Goal: Navigation & Orientation: Find specific page/section

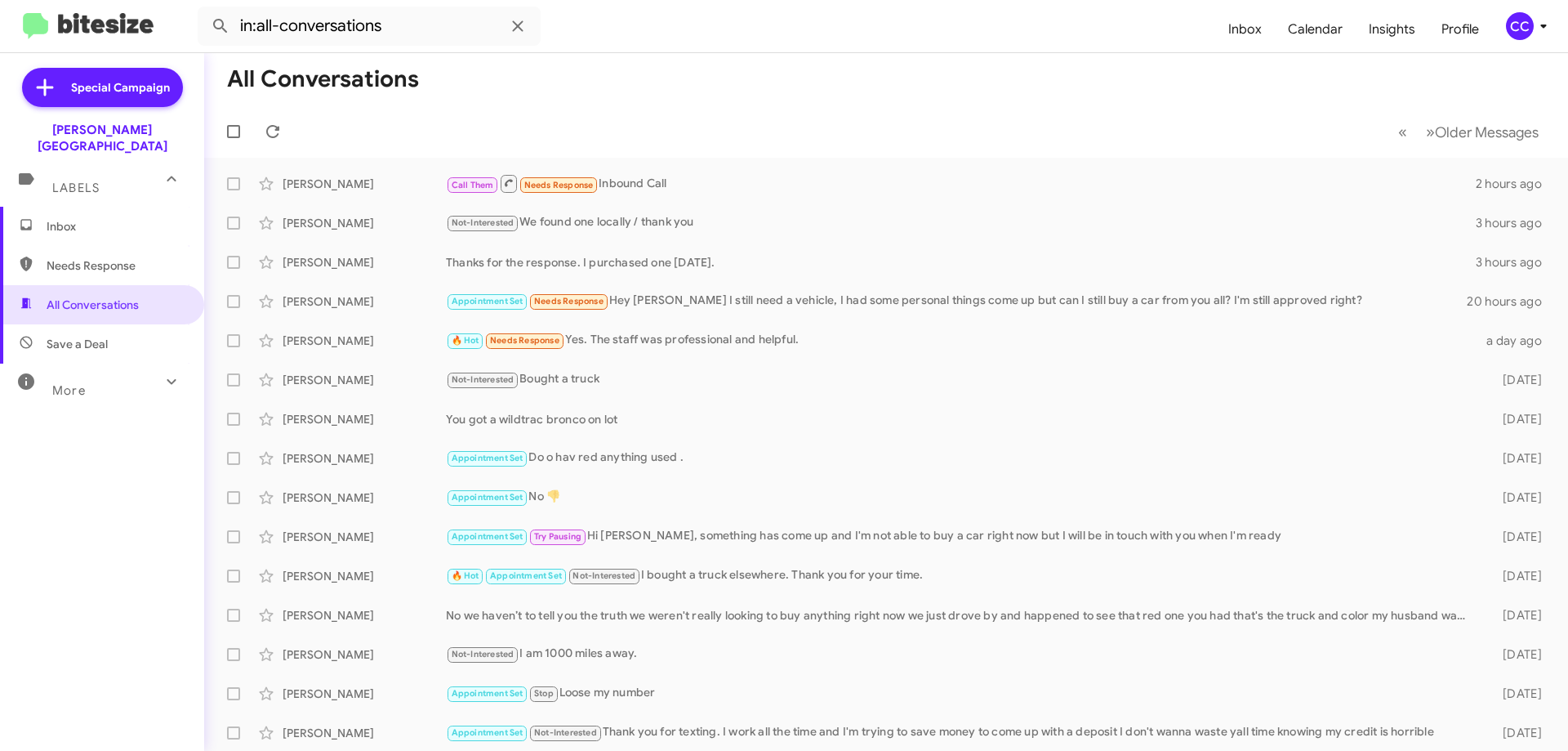
click at [77, 336] on span "Save a Deal" at bounding box center [77, 344] width 61 height 16
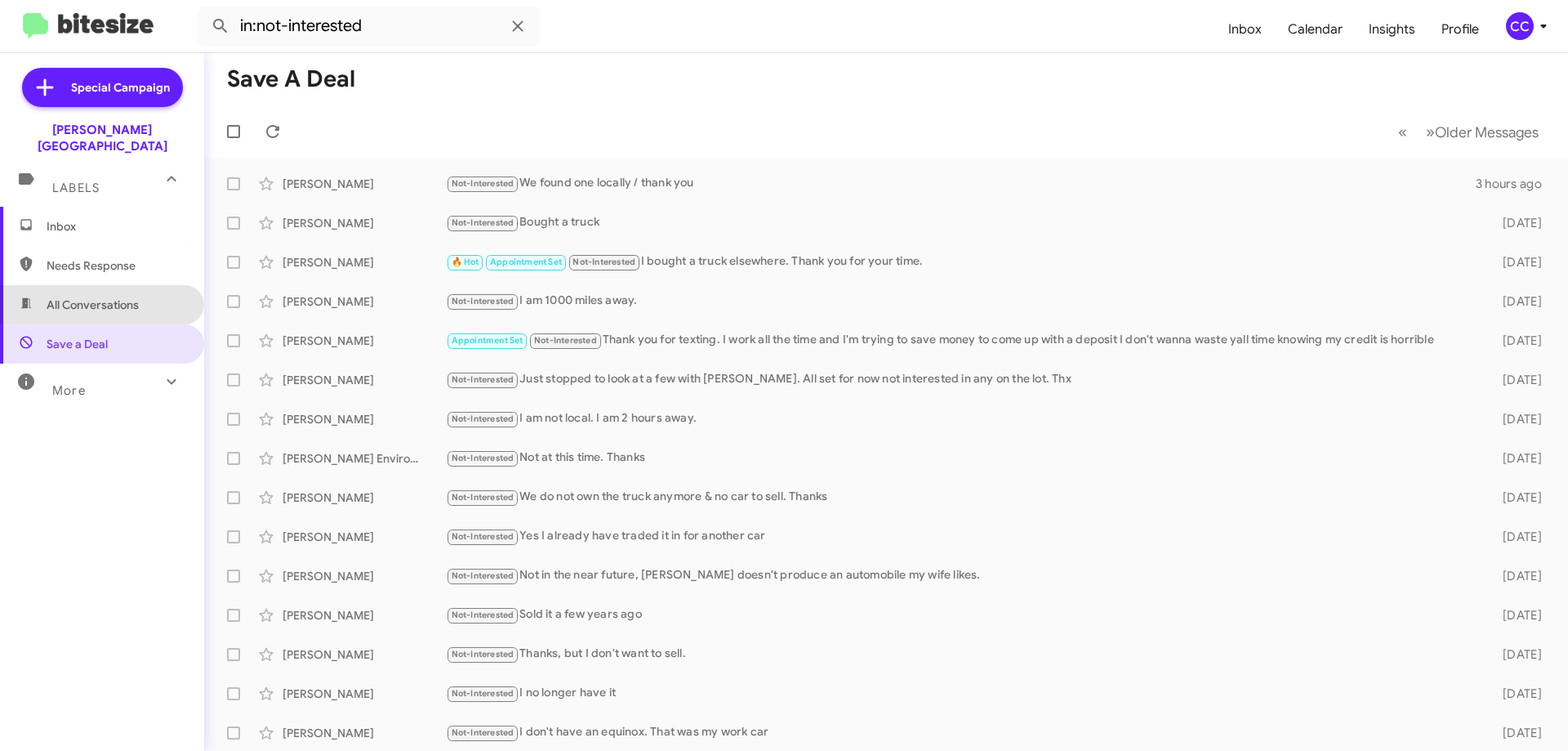
click at [104, 296] on span "All Conversations" at bounding box center [93, 305] width 93 height 16
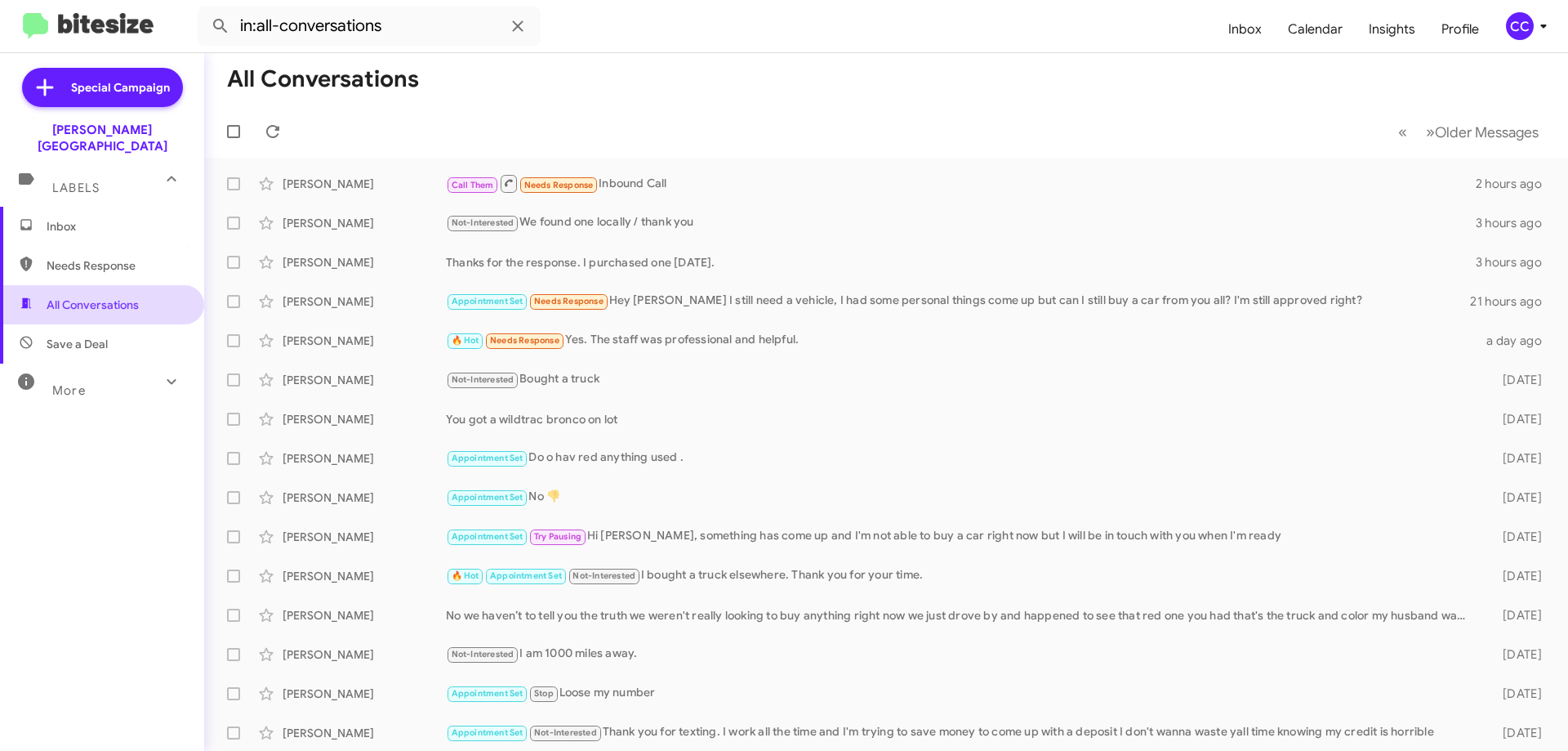
click at [79, 285] on span "All Conversations" at bounding box center [102, 305] width 204 height 39
click at [88, 257] on span "Needs Response" at bounding box center [116, 265] width 139 height 16
type input "in:needs-response"
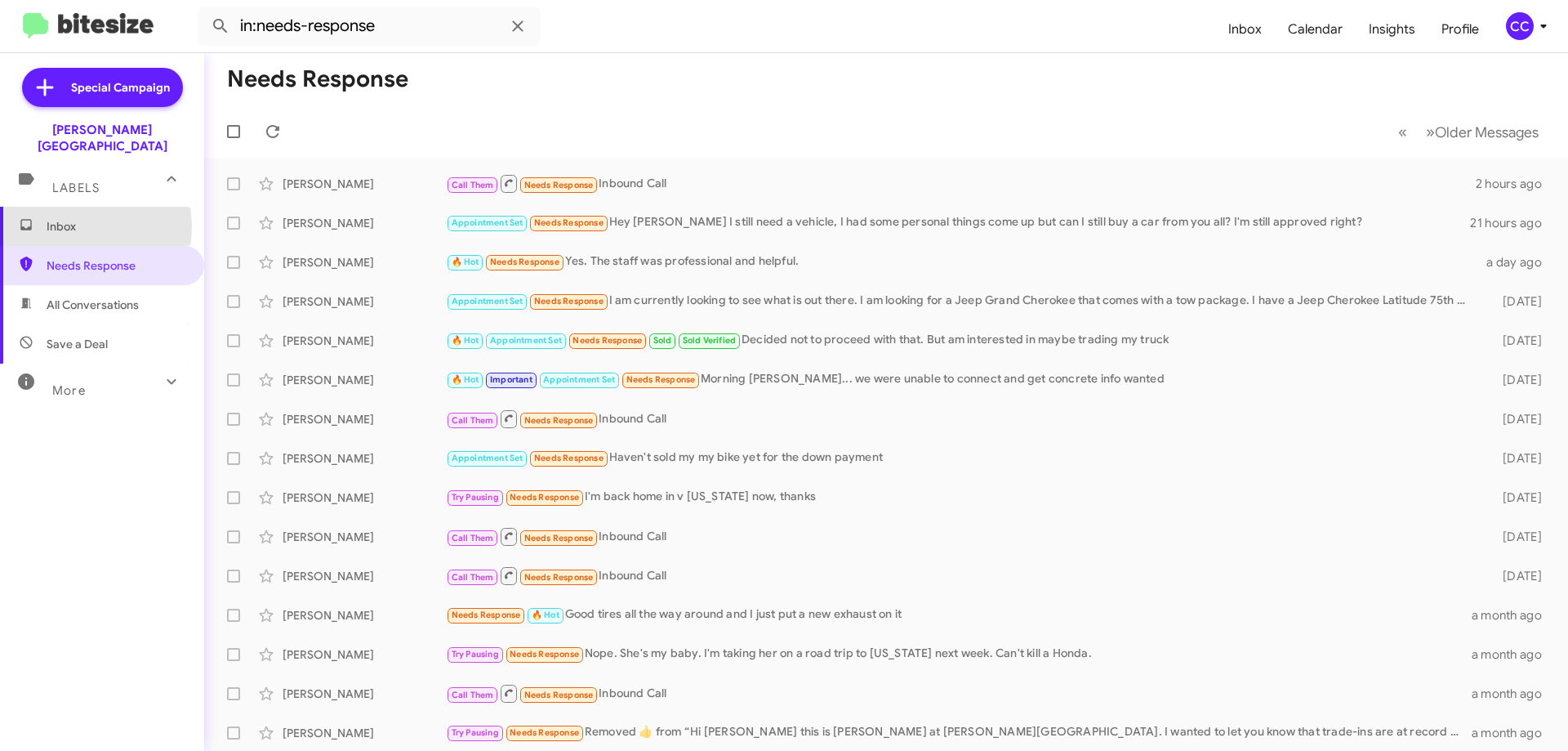
click at [63, 218] on span "Inbox" at bounding box center [116, 226] width 139 height 16
